Goal: Information Seeking & Learning: Check status

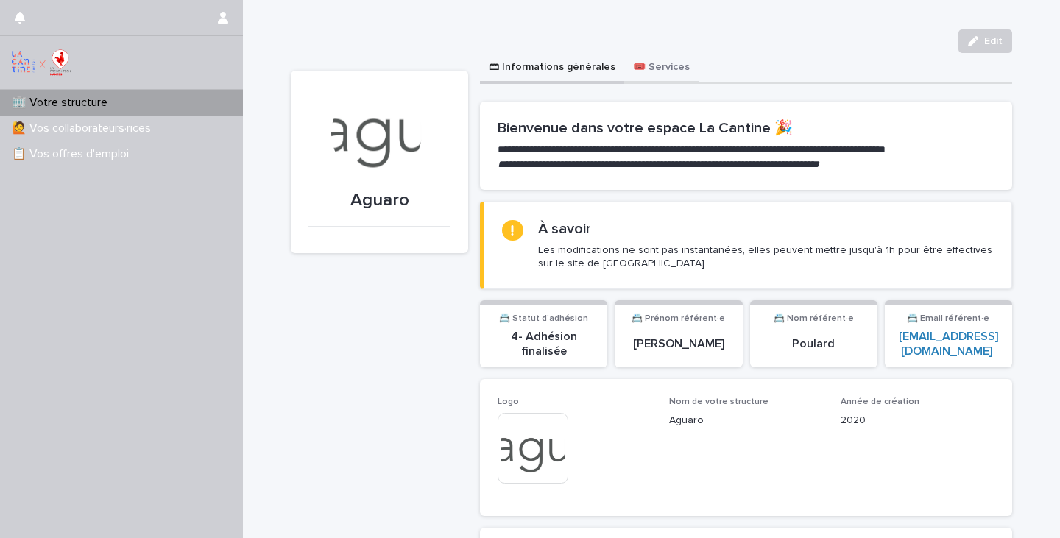
click at [642, 58] on button "🎟️ Services" at bounding box center [661, 68] width 74 height 31
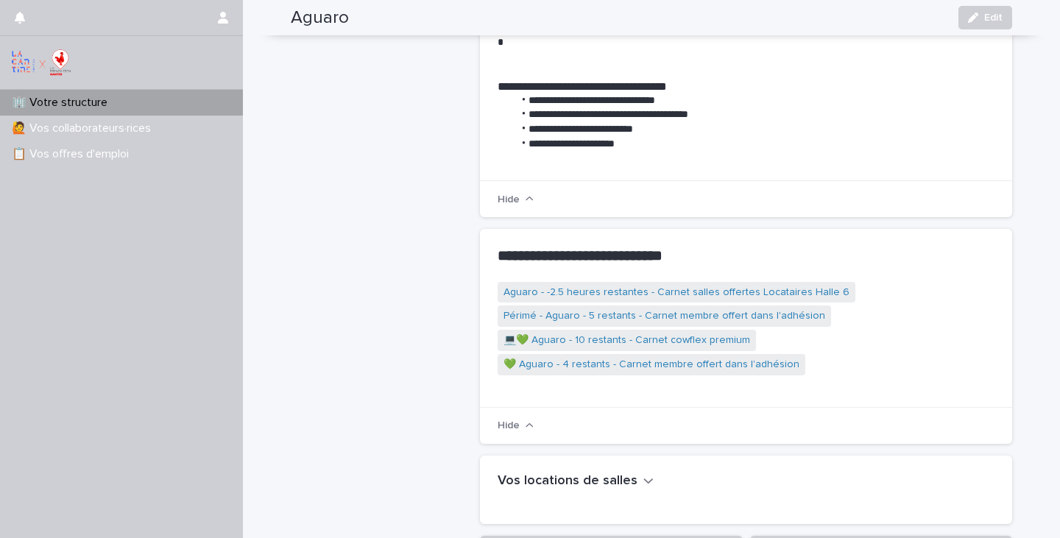
scroll to position [357, 0]
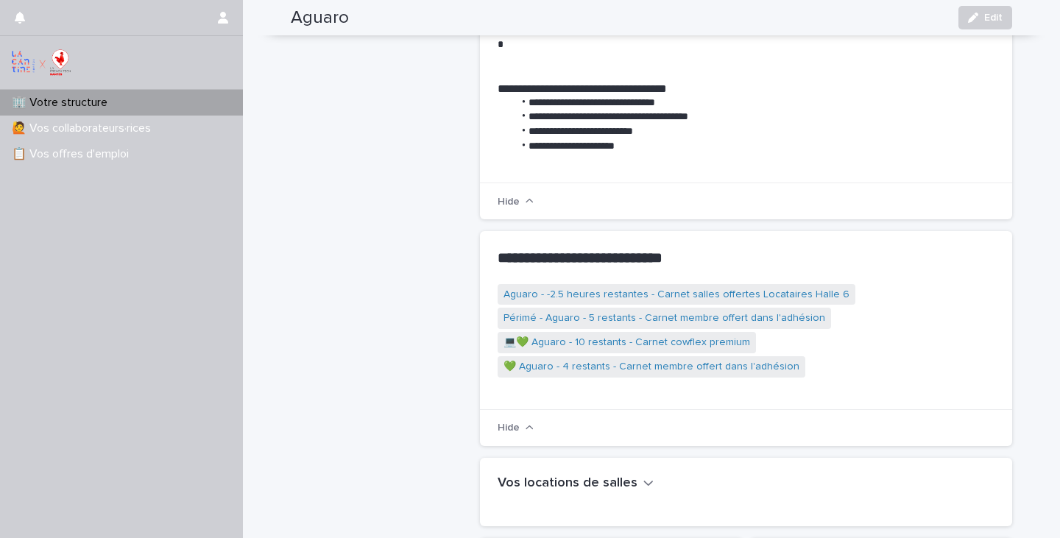
click at [514, 422] on button "Hide" at bounding box center [515, 427] width 36 height 11
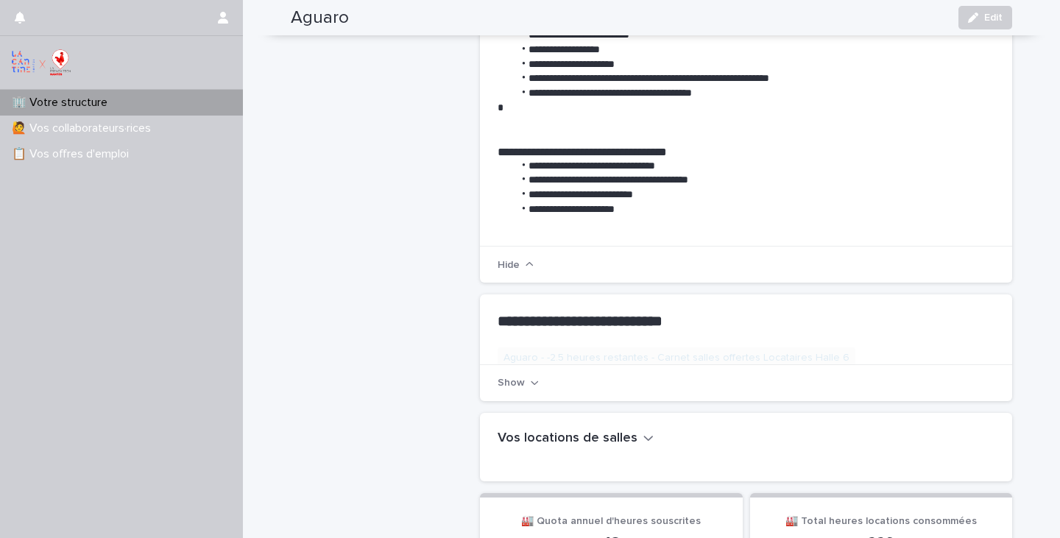
scroll to position [294, 0]
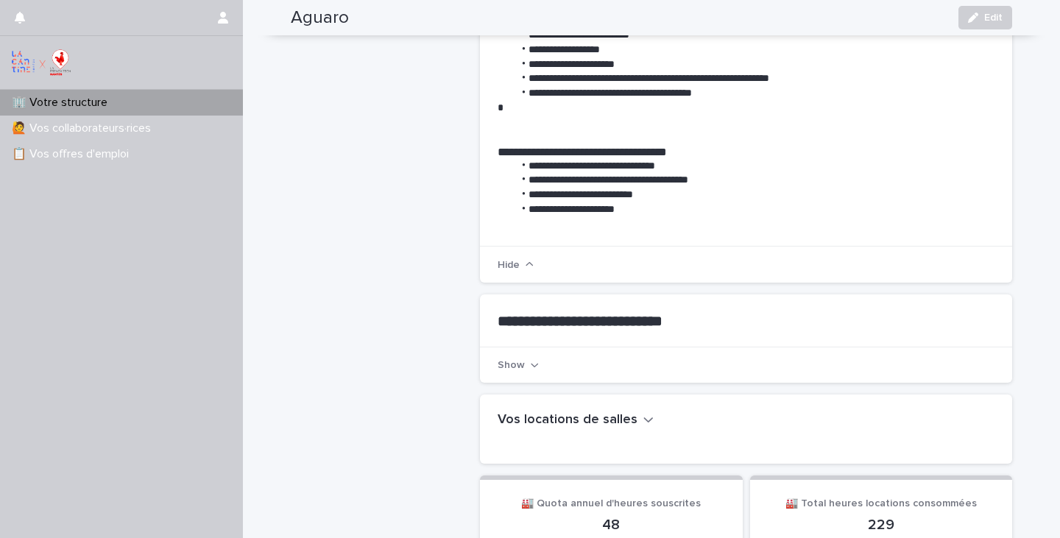
click at [522, 360] on button "Show" at bounding box center [517, 365] width 41 height 11
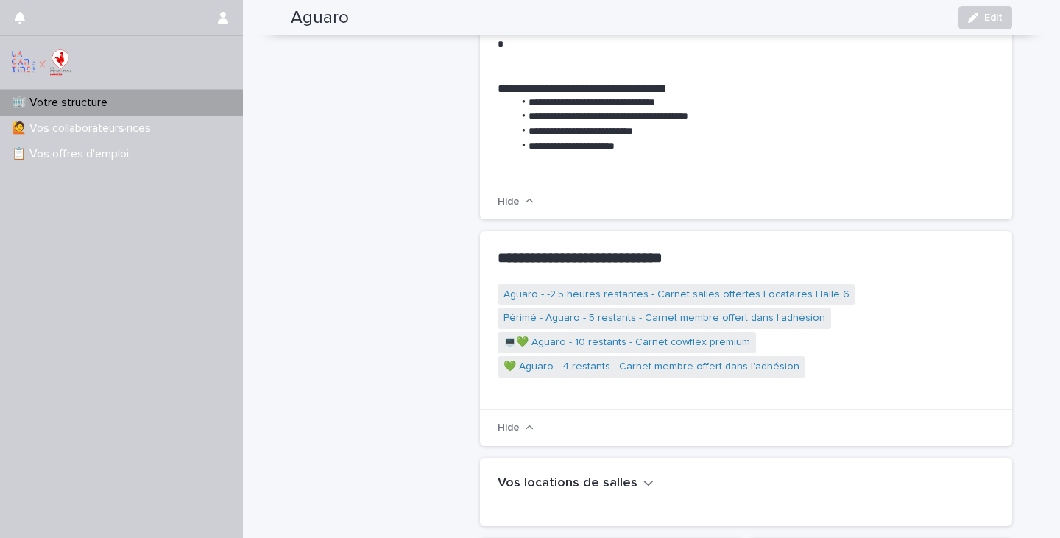
scroll to position [357, 0]
click at [547, 359] on link "💚 Aguaro - 4 restants - Carnet membre offert dans l'adhésion" at bounding box center [651, 366] width 296 height 15
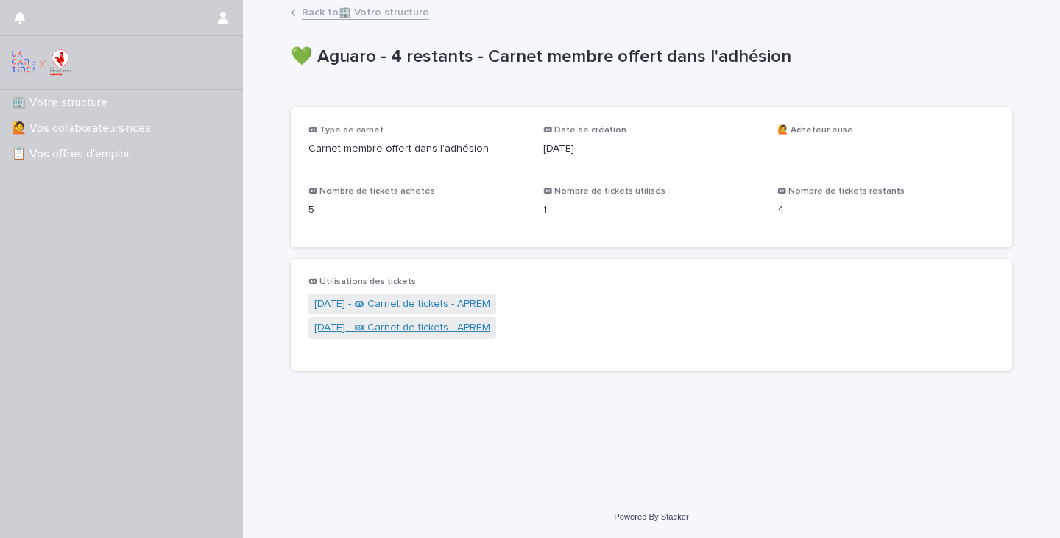
click at [490, 326] on link "[DATE] - 🎟 Carnet de tickets - APREM" at bounding box center [402, 327] width 176 height 15
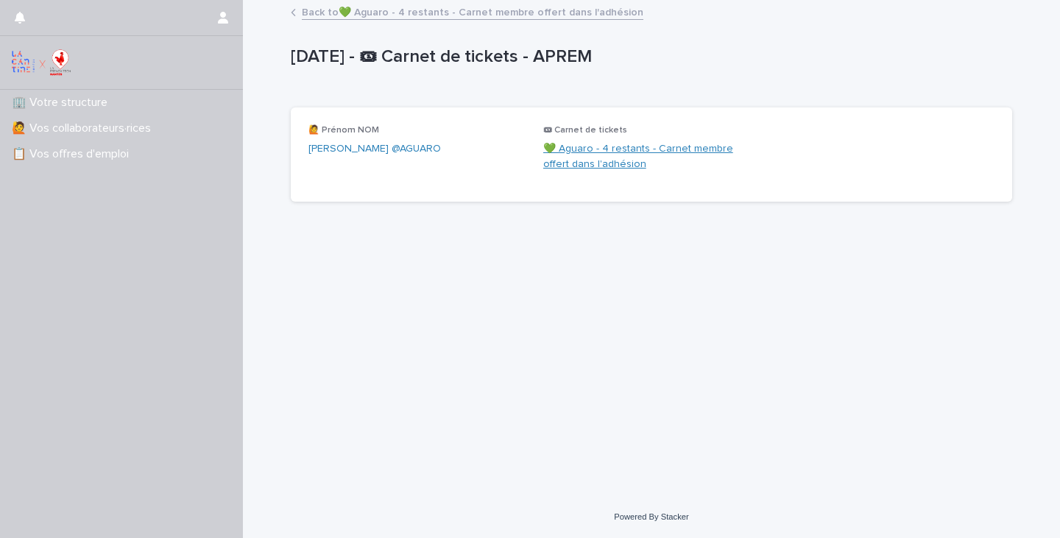
click at [570, 165] on link "💚 Aguaro - 4 restants - Carnet membre offert dans l'adhésion" at bounding box center [651, 156] width 217 height 31
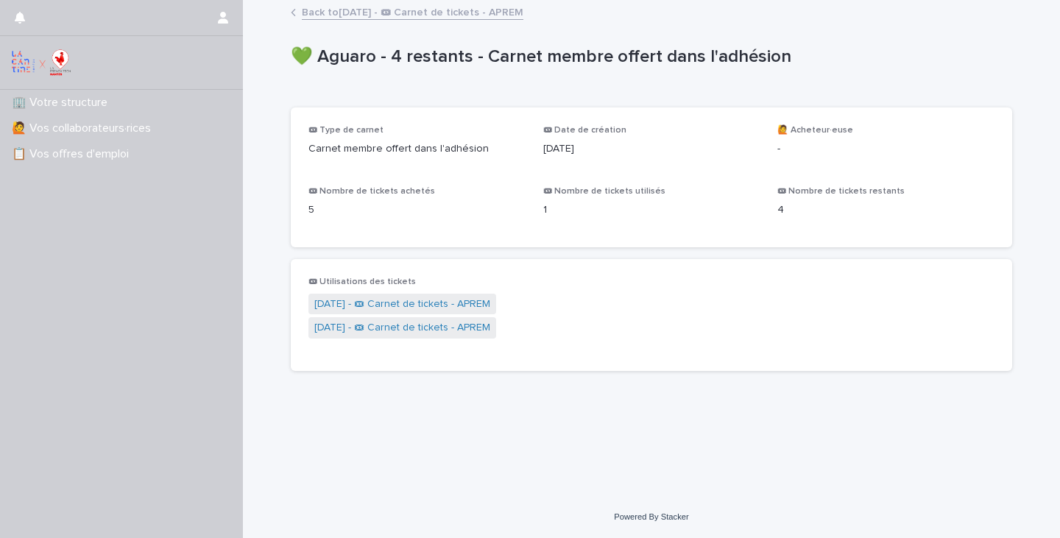
click at [294, 12] on icon at bounding box center [293, 12] width 5 height 7
click at [312, 12] on link "Back to [DATE] - 🎟 Carnet de tickets - APREM" at bounding box center [412, 11] width 221 height 17
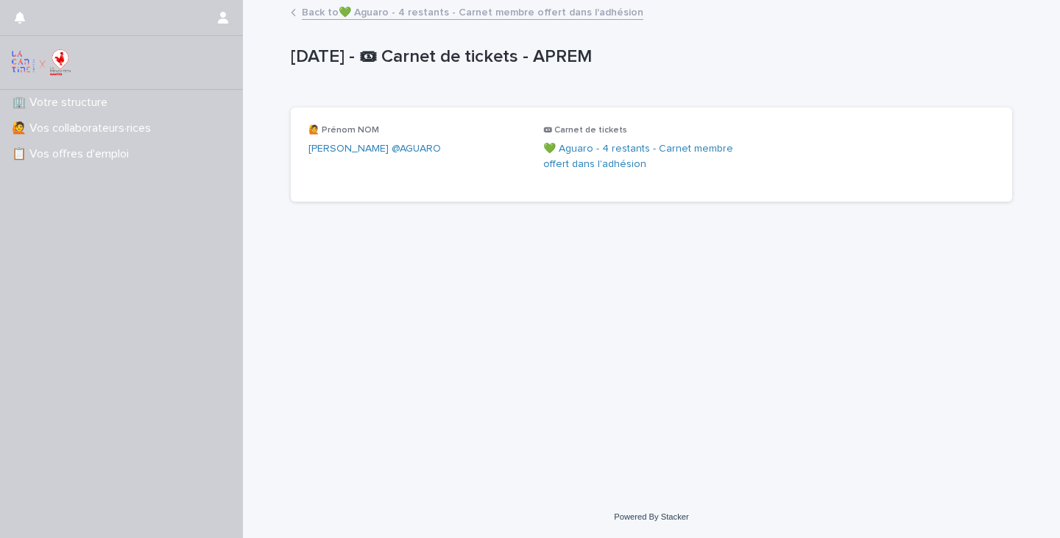
click at [314, 13] on link "Back to 💚 Aguaro - 4 restants - Carnet membre offert dans l'adhésion" at bounding box center [472, 11] width 341 height 17
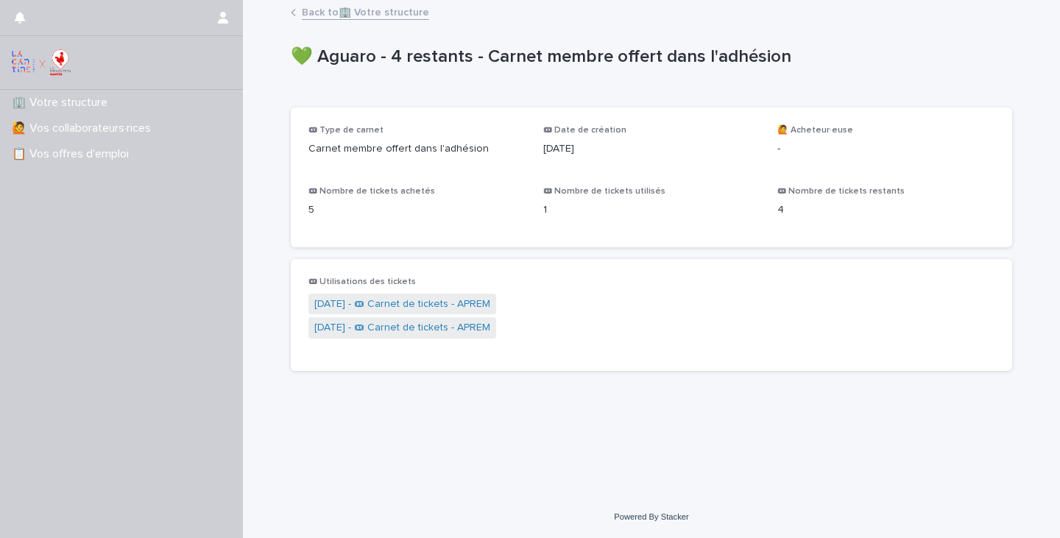
click at [308, 8] on link "Back to 🏢 Votre structure" at bounding box center [365, 11] width 127 height 17
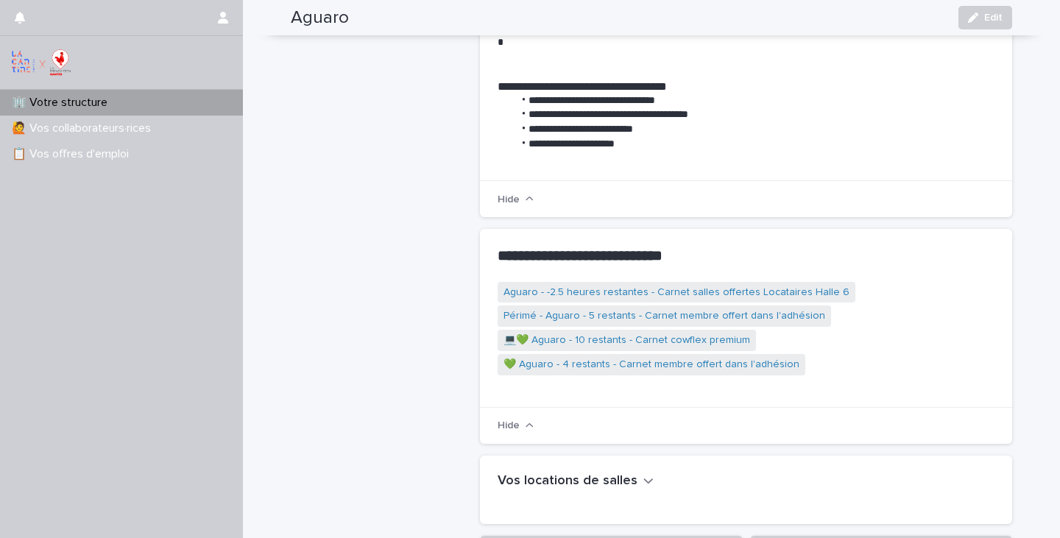
scroll to position [363, 0]
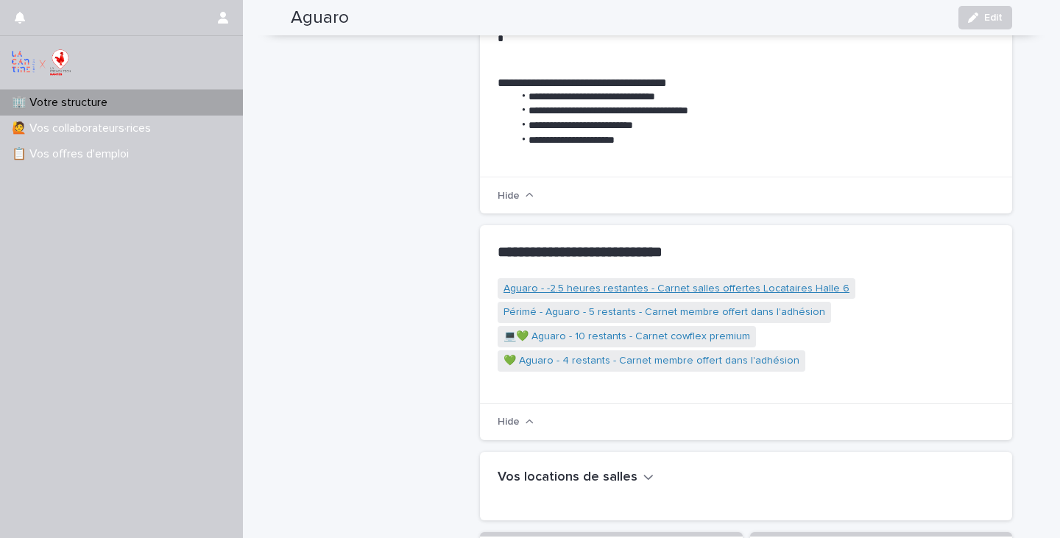
click at [603, 281] on link "Aguaro - -2.5 heures restantes - Carnet salles offertes Locataires Halle 6" at bounding box center [676, 288] width 346 height 15
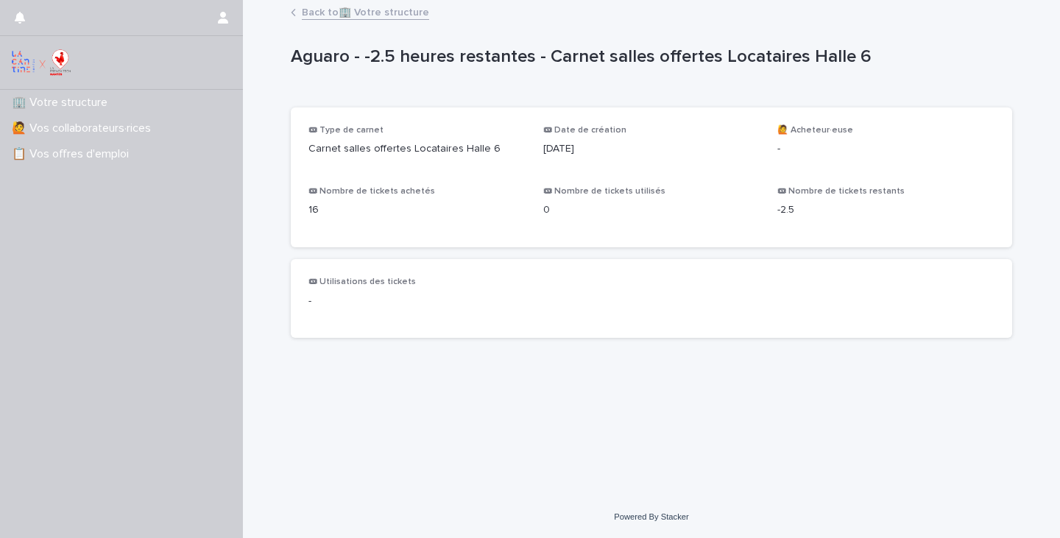
click at [308, 9] on link "Back to 🏢 Votre structure" at bounding box center [365, 11] width 127 height 17
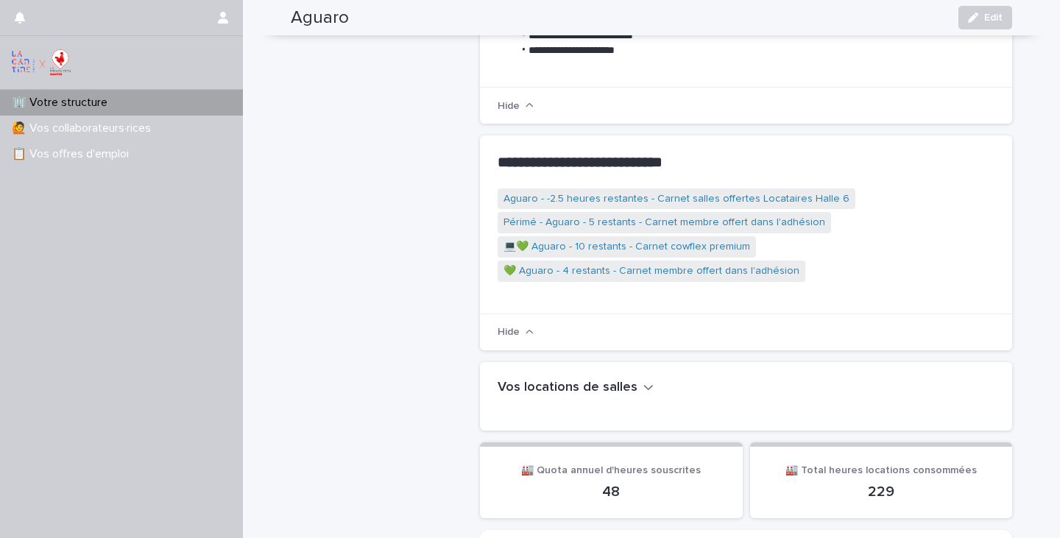
scroll to position [445, 0]
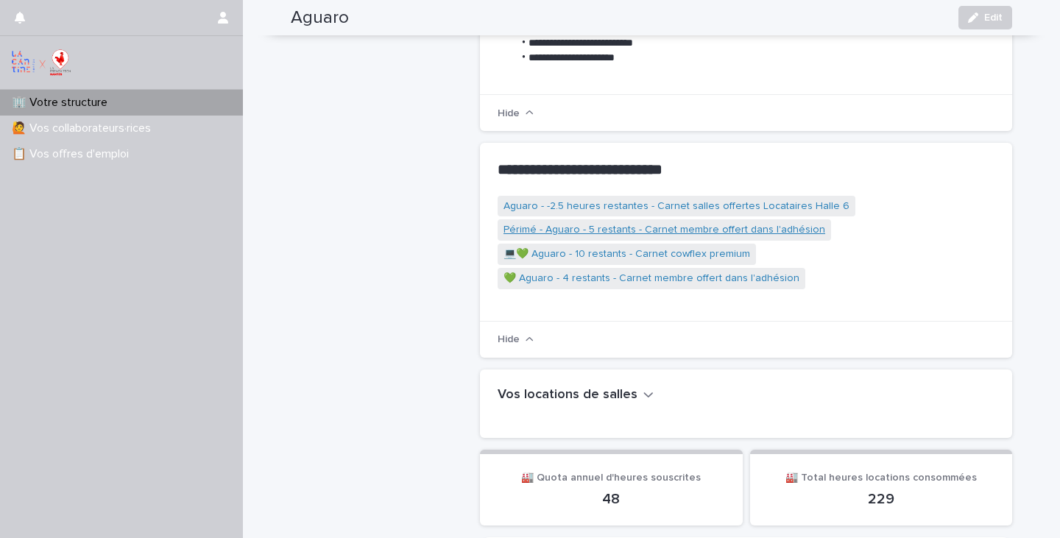
click at [593, 222] on link "Périmé - Aguaro - 5 restants - Carnet membre offert dans l'adhésion" at bounding box center [664, 229] width 322 height 15
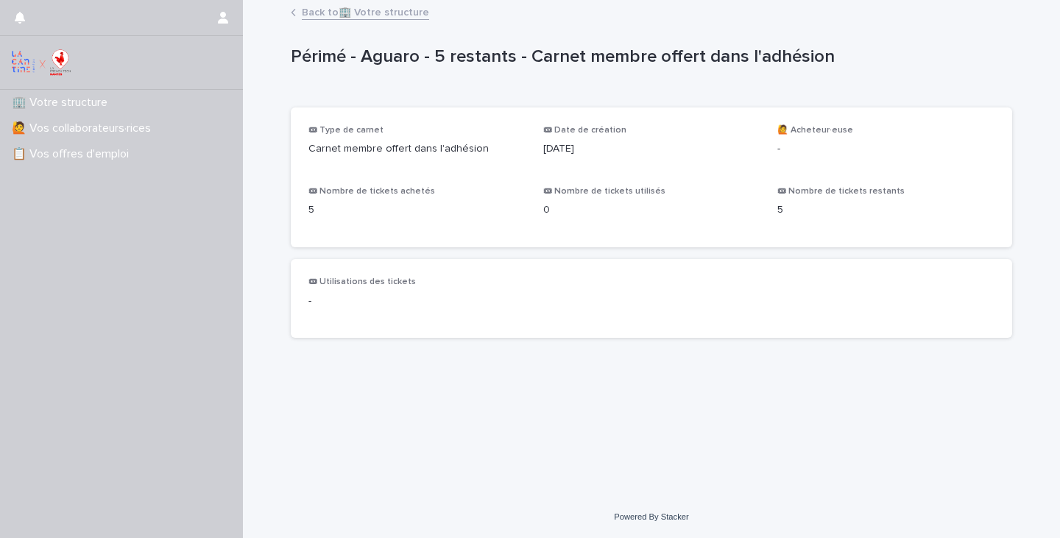
click at [351, 4] on link "Back to 🏢 Votre structure" at bounding box center [365, 11] width 127 height 17
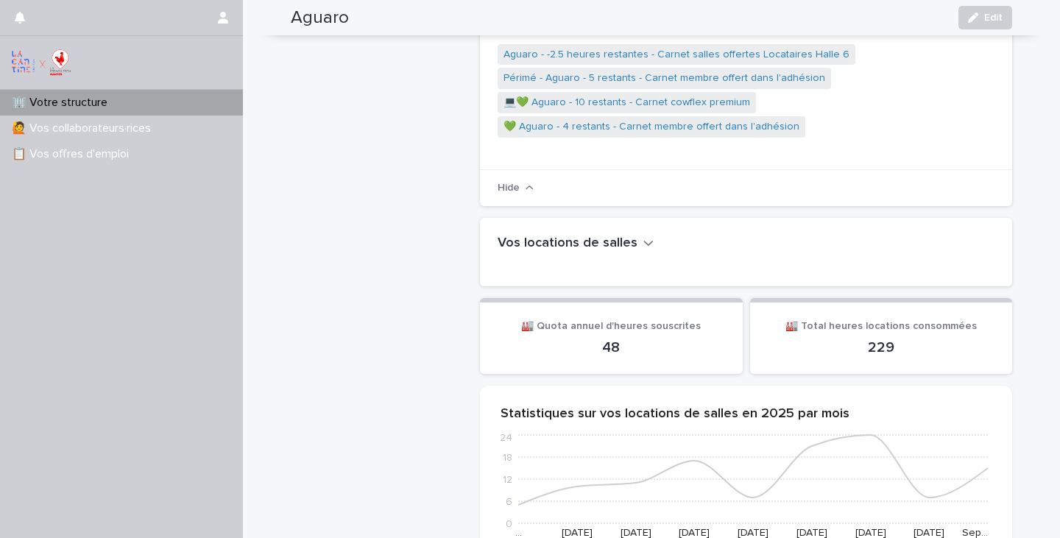
scroll to position [590, 0]
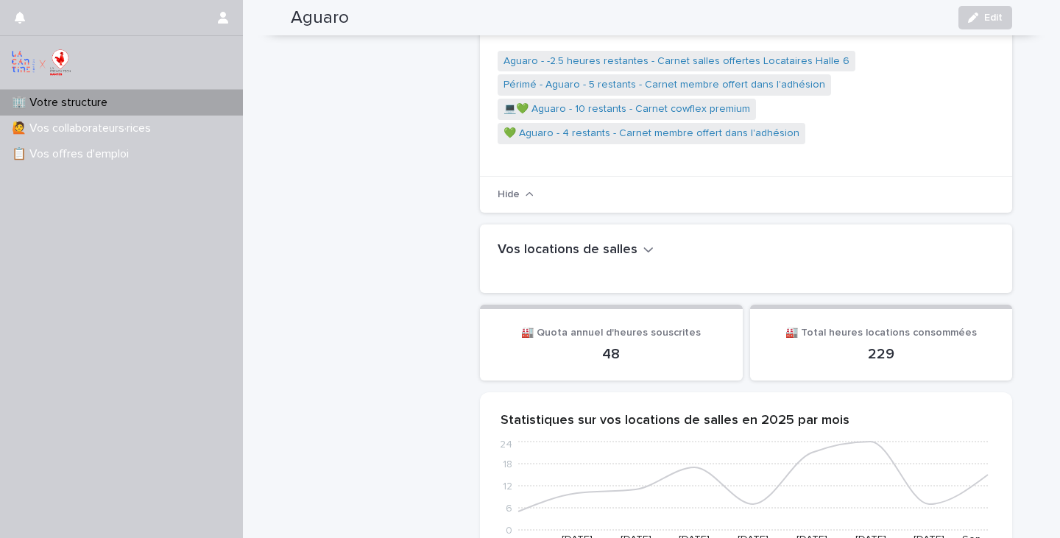
click at [555, 242] on h2 "Vos locations de salles" at bounding box center [567, 250] width 140 height 16
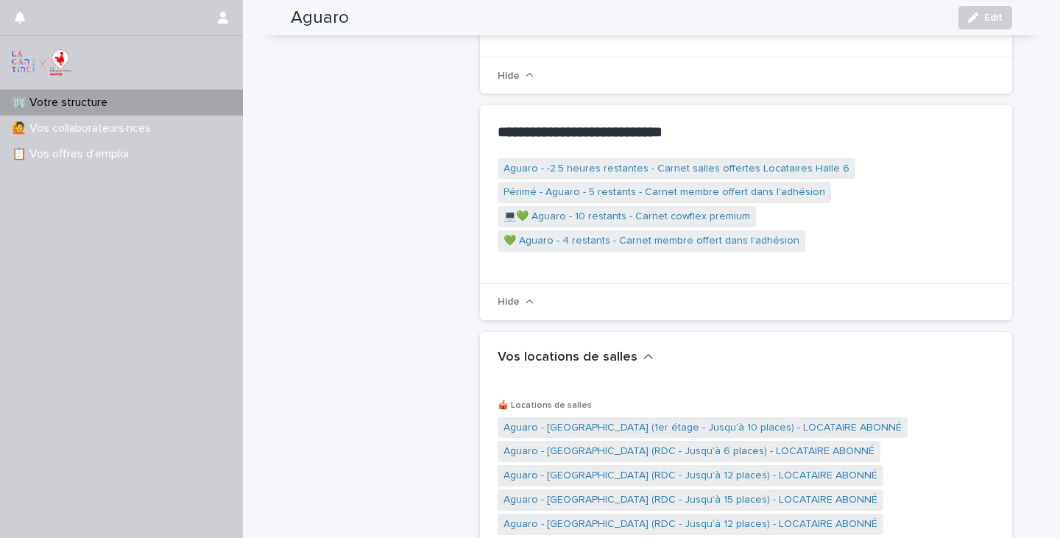
scroll to position [482, 0]
click at [528, 350] on h2 "Vos locations de salles" at bounding box center [567, 358] width 140 height 16
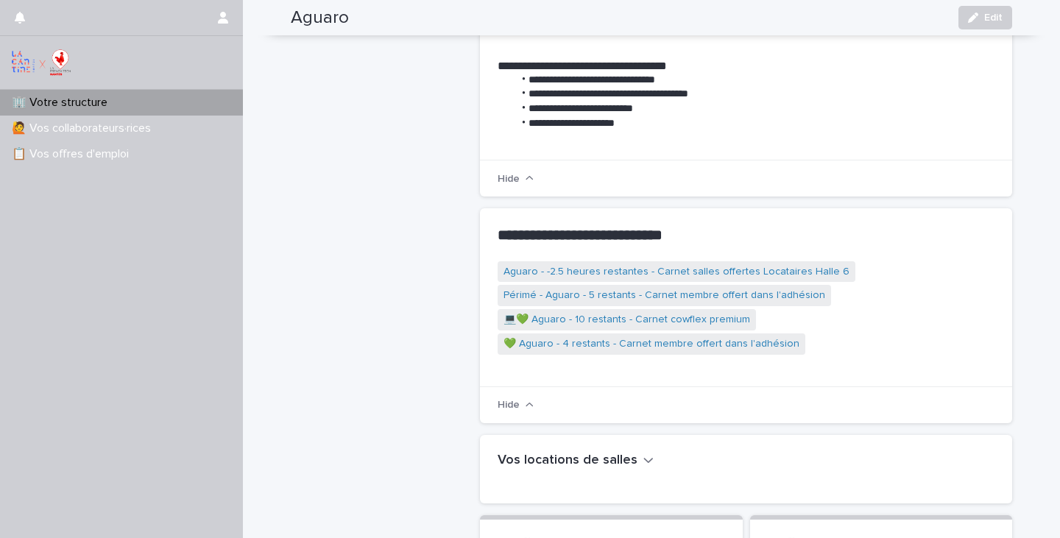
scroll to position [379, 0]
